Goal: Task Accomplishment & Management: Manage account settings

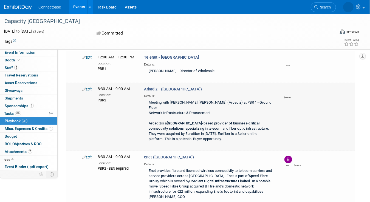
scroll to position [30, 0]
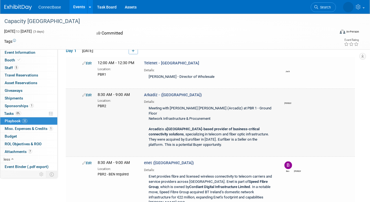
click at [85, 93] on icon at bounding box center [84, 95] width 4 height 4
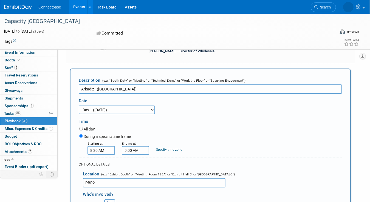
scroll to position [55, 0]
click at [99, 152] on input "8:30 AM" at bounding box center [101, 150] width 27 height 9
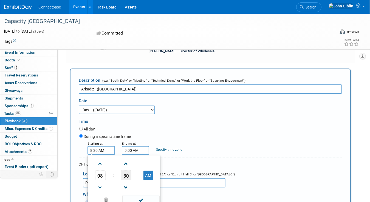
click at [127, 178] on span "30" at bounding box center [126, 176] width 10 height 10
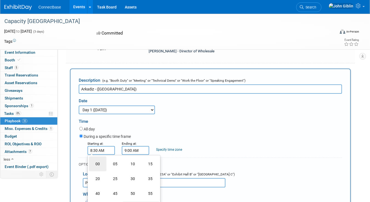
click at [99, 163] on td "00" at bounding box center [98, 164] width 18 height 15
type input "8:00 AM"
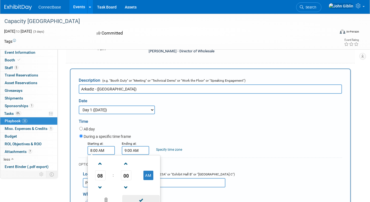
click at [142, 199] on span at bounding box center [140, 200] width 37 height 10
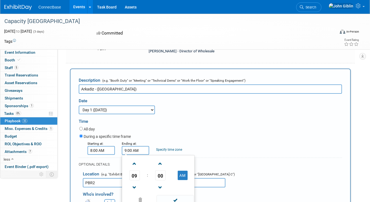
click at [131, 150] on input "9:00 AM" at bounding box center [135, 150] width 27 height 9
click at [137, 177] on span "09" at bounding box center [135, 176] width 10 height 10
drag, startPoint x: 131, startPoint y: 191, endPoint x: 138, endPoint y: 169, distance: 22.9
click at [131, 190] on td "08" at bounding box center [132, 193] width 18 height 15
click at [163, 176] on span "00" at bounding box center [160, 176] width 10 height 10
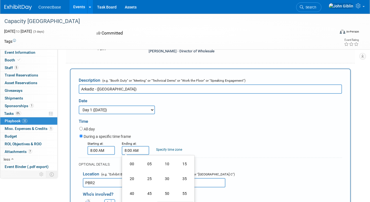
click at [163, 177] on td "30" at bounding box center [167, 179] width 18 height 15
type input "8:30 AM"
click at [187, 197] on span at bounding box center [175, 200] width 37 height 10
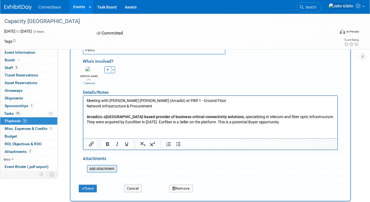
scroll to position [220, 0]
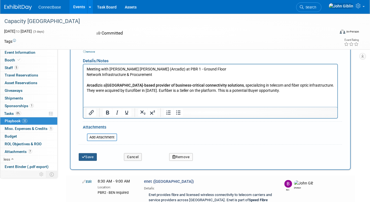
click at [85, 153] on button "Save" at bounding box center [88, 157] width 18 height 8
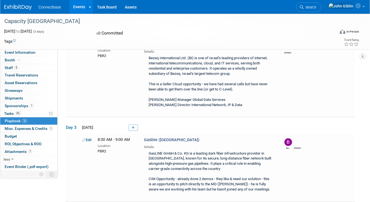
scroll to position [1784, 0]
